Goal: Find specific page/section: Find specific page/section

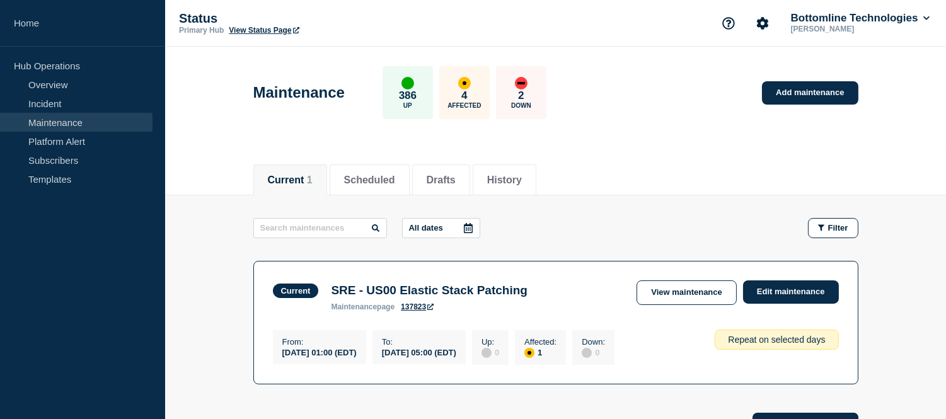
click at [81, 115] on link "Maintenance" at bounding box center [76, 122] width 153 height 19
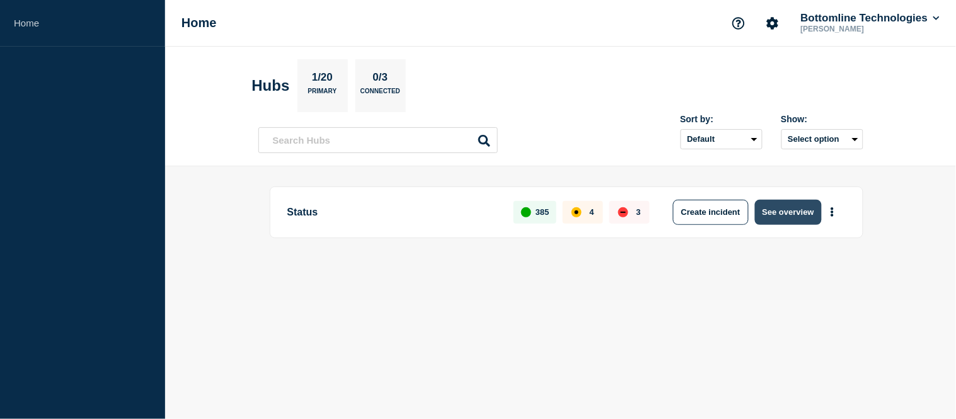
click at [791, 211] on button "See overview" at bounding box center [788, 212] width 67 height 25
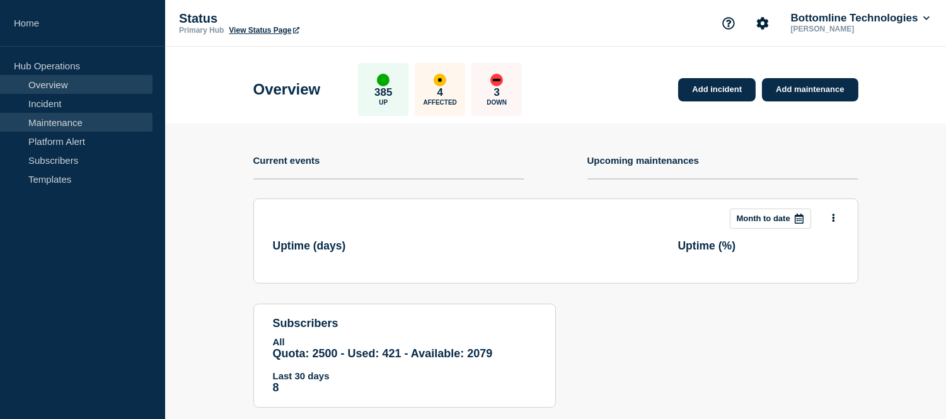
click at [90, 127] on link "Maintenance" at bounding box center [76, 122] width 153 height 19
